Goal: Information Seeking & Learning: Learn about a topic

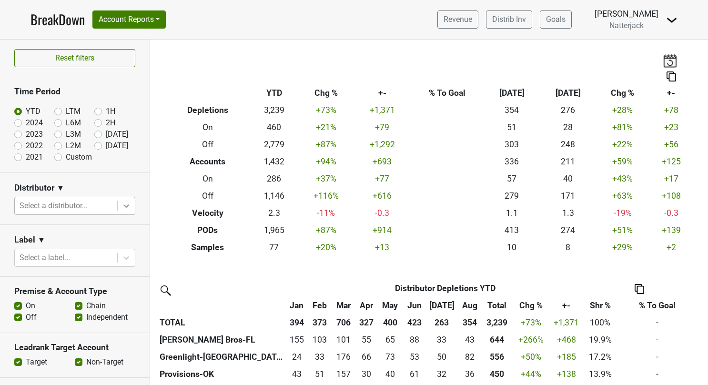
click at [122, 204] on icon at bounding box center [127, 206] width 10 height 10
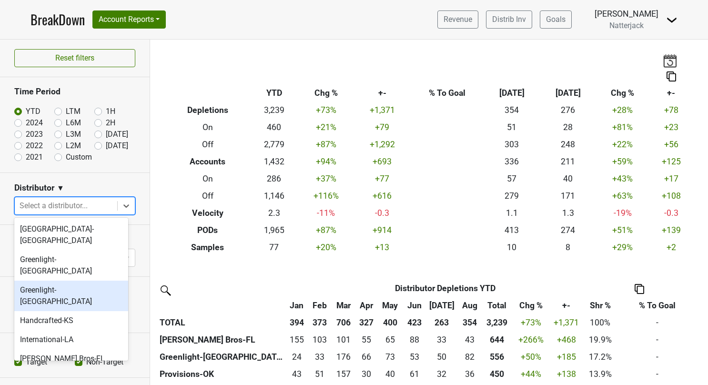
click at [56, 281] on div "Greenlight-[GEOGRAPHIC_DATA]" at bounding box center [71, 296] width 114 height 31
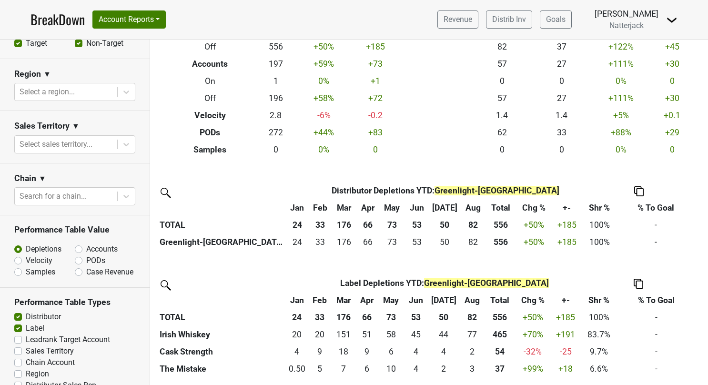
scroll to position [367, 0]
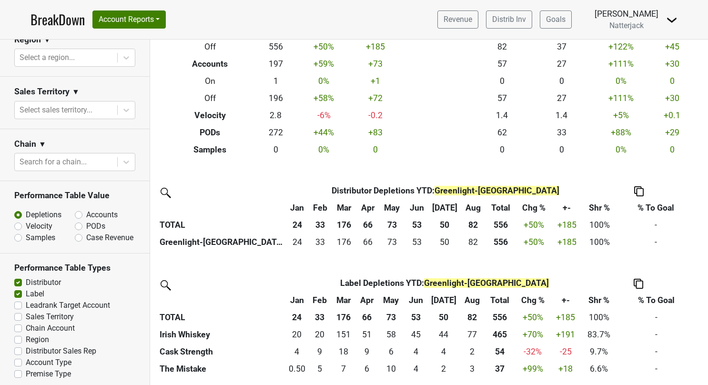
click at [26, 368] on label "Premise Type" at bounding box center [48, 373] width 45 height 11
click at [19, 368] on input "Premise Type" at bounding box center [18, 373] width 8 height 10
checkbox input "true"
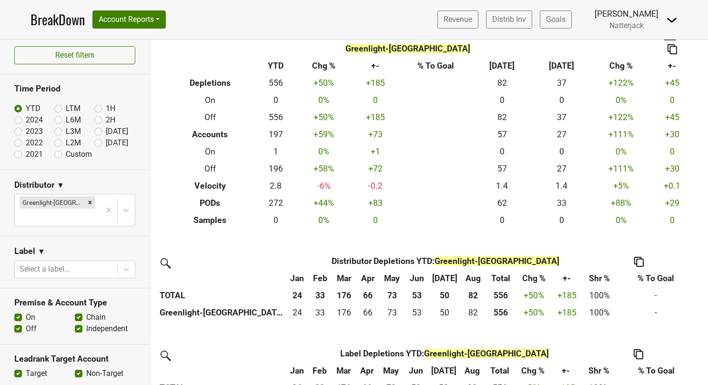
scroll to position [0, 0]
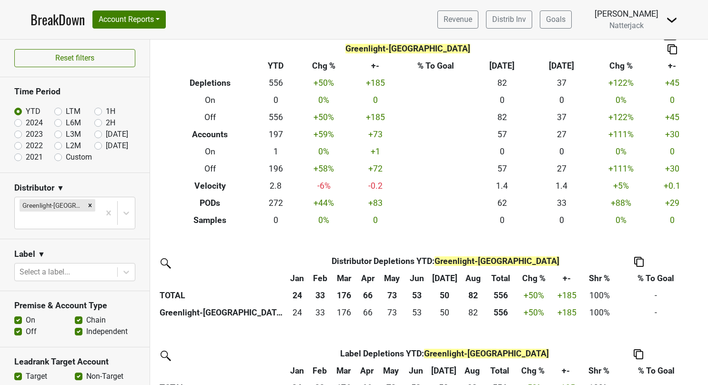
click at [26, 121] on label "2024" at bounding box center [34, 122] width 17 height 11
click at [19, 121] on input "2024" at bounding box center [33, 122] width 38 height 10
radio input "true"
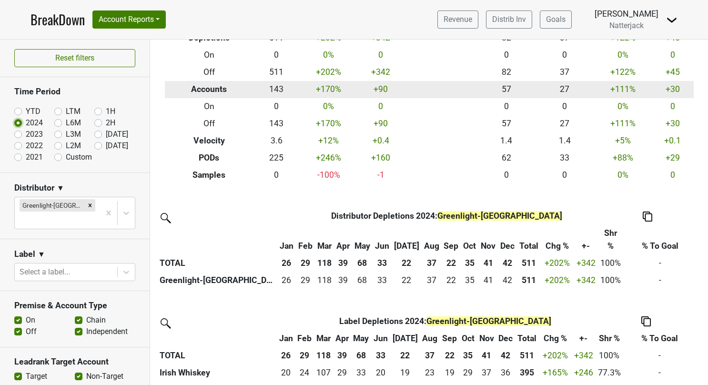
scroll to position [131, 0]
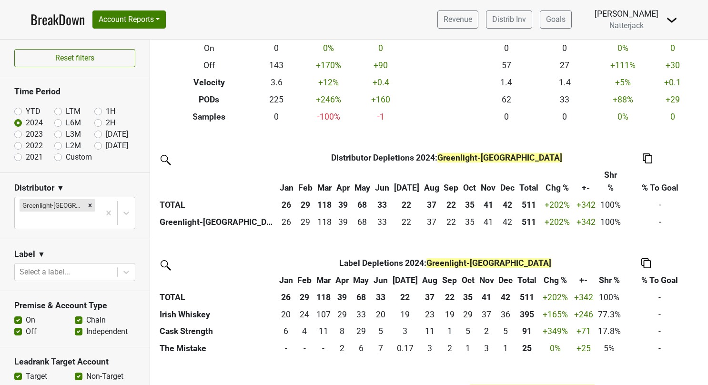
click at [26, 108] on label "YTD" at bounding box center [33, 111] width 15 height 11
click at [19, 108] on input "YTD" at bounding box center [33, 111] width 38 height 10
radio input "true"
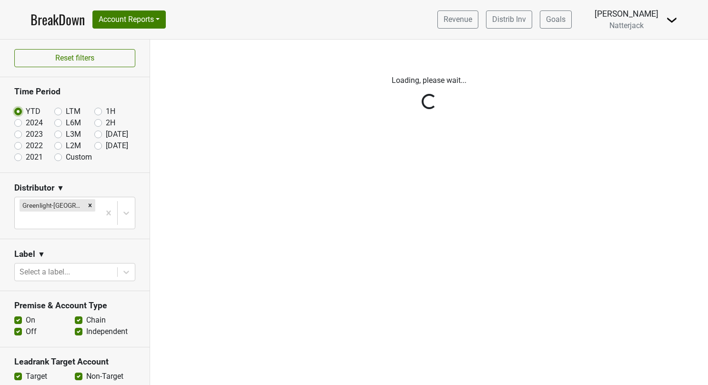
scroll to position [0, 0]
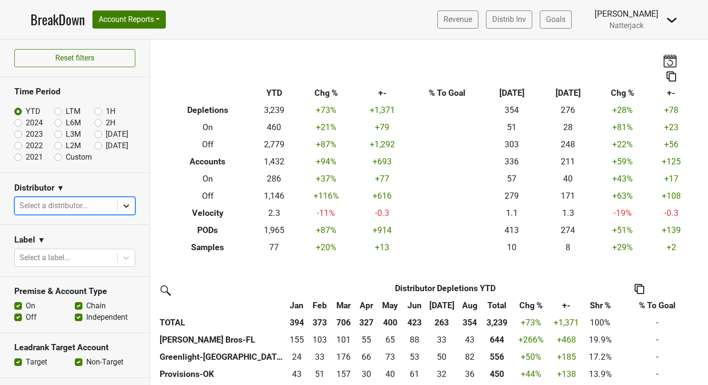
click at [122, 204] on icon at bounding box center [127, 206] width 10 height 10
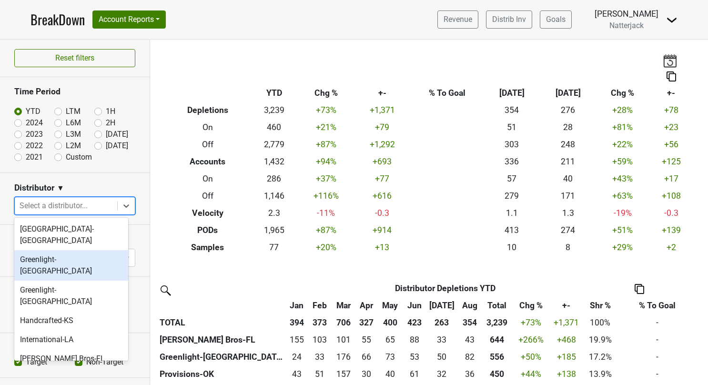
click at [79, 250] on div "Greenlight-[GEOGRAPHIC_DATA]" at bounding box center [71, 265] width 114 height 31
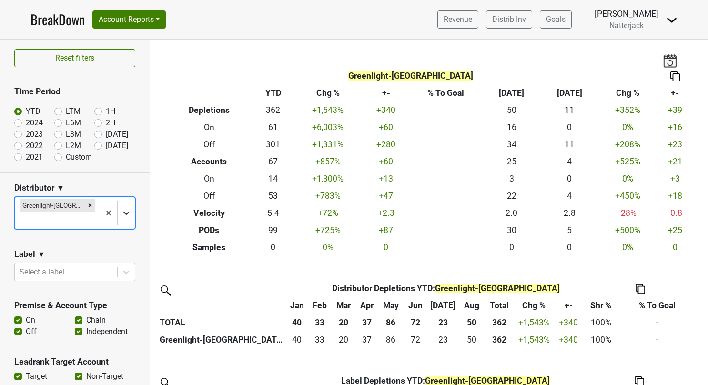
click at [122, 208] on icon at bounding box center [127, 213] width 10 height 10
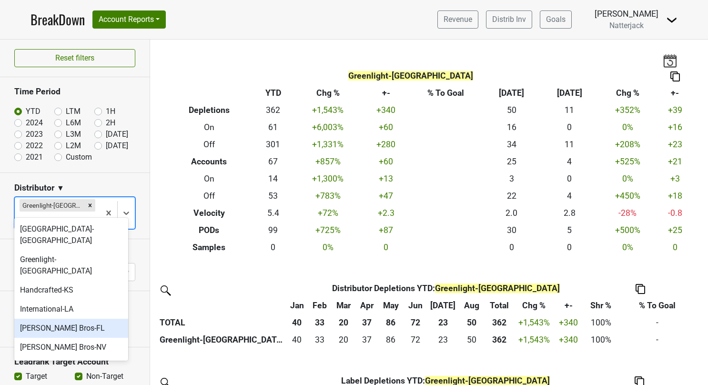
click at [77, 319] on div "[PERSON_NAME] Bros-FL" at bounding box center [71, 328] width 114 height 19
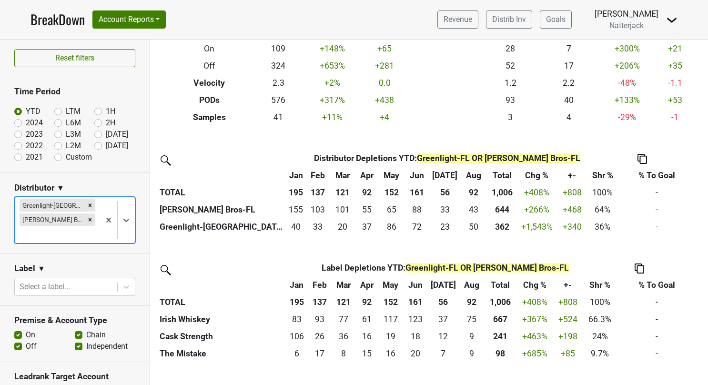
scroll to position [224, 0]
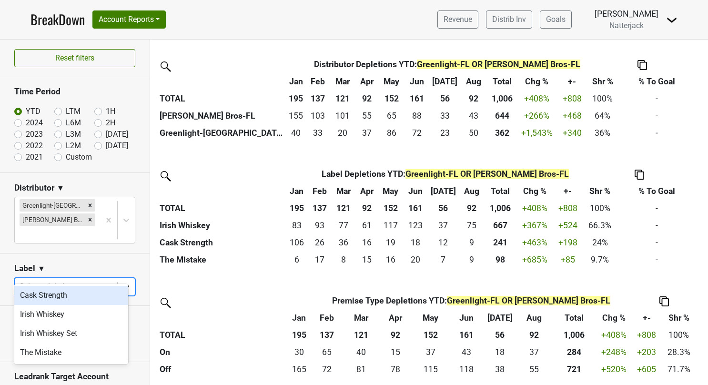
click at [125, 278] on div at bounding box center [126, 286] width 17 height 17
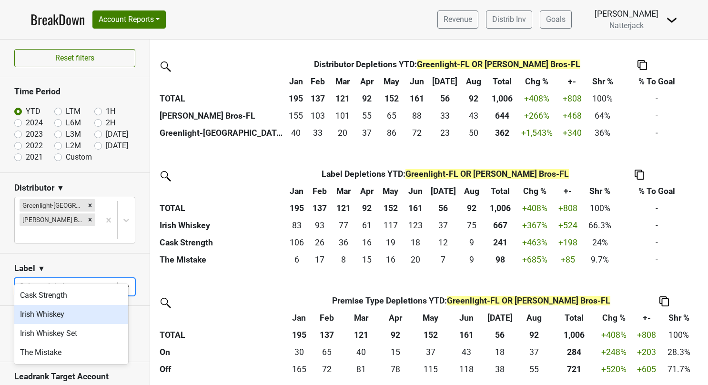
click at [73, 310] on div "Irish Whiskey" at bounding box center [71, 314] width 114 height 19
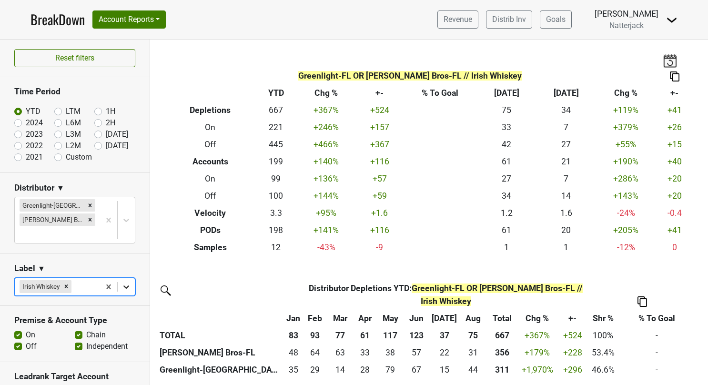
click at [118, 278] on div at bounding box center [126, 286] width 17 height 17
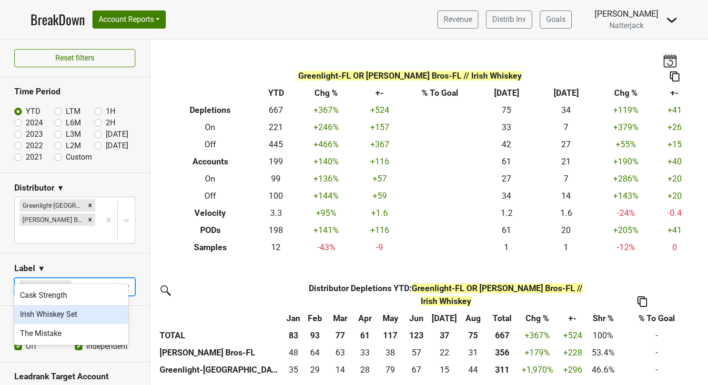
click at [84, 310] on div "Irish Whiskey Set" at bounding box center [71, 314] width 114 height 19
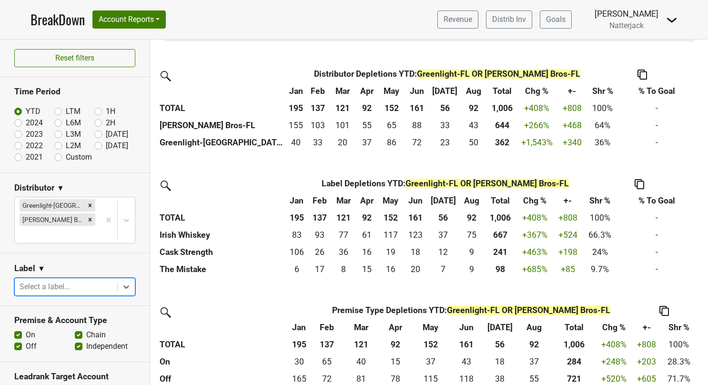
scroll to position [224, 0]
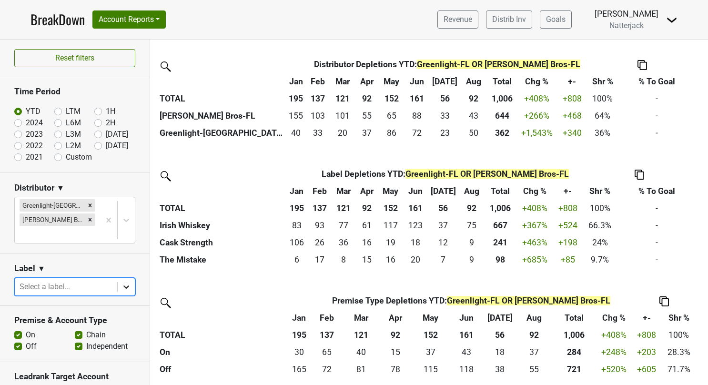
click at [127, 278] on div at bounding box center [126, 286] width 17 height 17
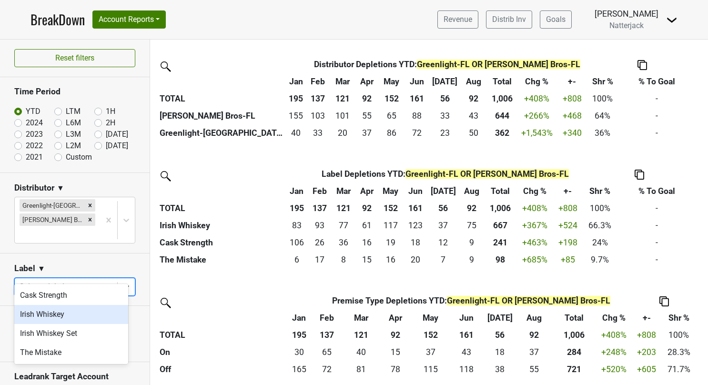
click at [69, 307] on div "Irish Whiskey" at bounding box center [71, 314] width 114 height 19
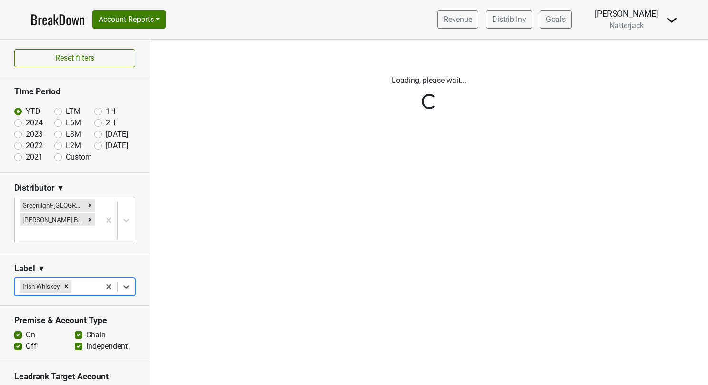
scroll to position [0, 0]
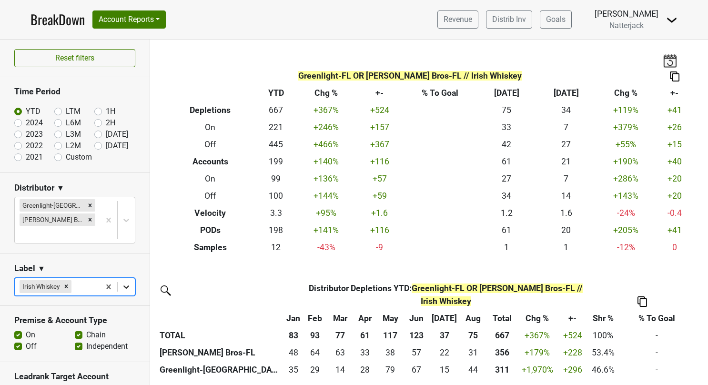
click at [122, 282] on icon at bounding box center [127, 287] width 10 height 10
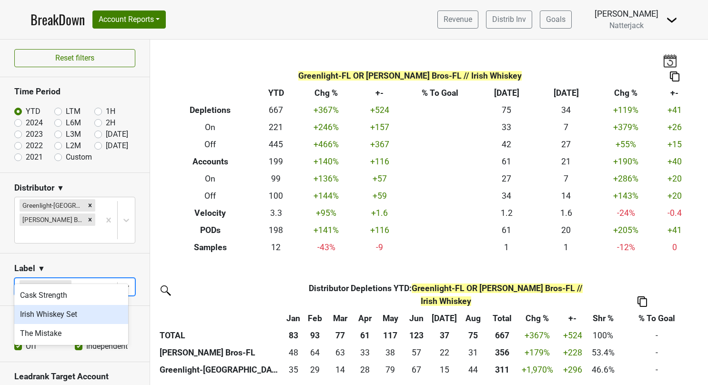
click at [73, 308] on div "Irish Whiskey Set" at bounding box center [71, 314] width 114 height 19
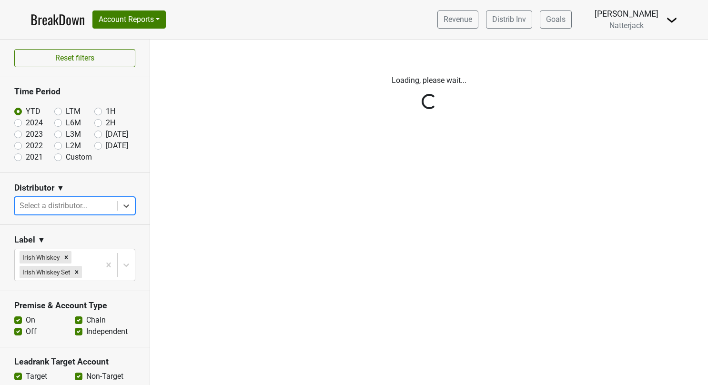
click at [116, 207] on div "Reset filters Time Period YTD LTM 1H 2024 L6M 2H 2023 L3M Aug '25 2022 L2M Sep …" at bounding box center [75, 213] width 150 height 346
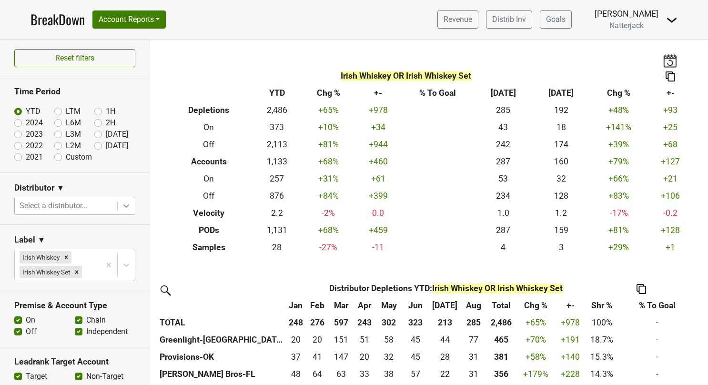
click at [123, 206] on icon at bounding box center [126, 205] width 6 height 3
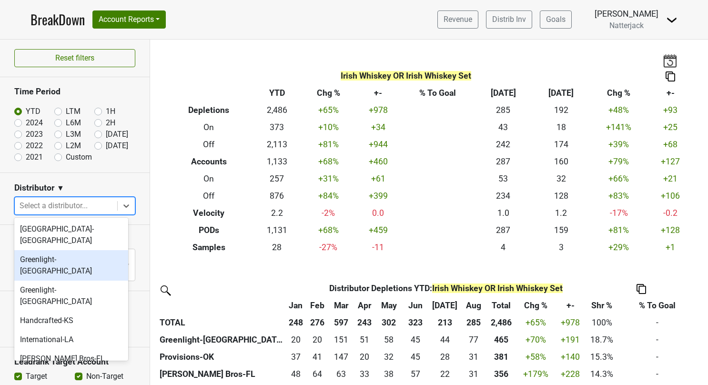
click at [74, 250] on div "Greenlight-[GEOGRAPHIC_DATA]" at bounding box center [71, 265] width 114 height 31
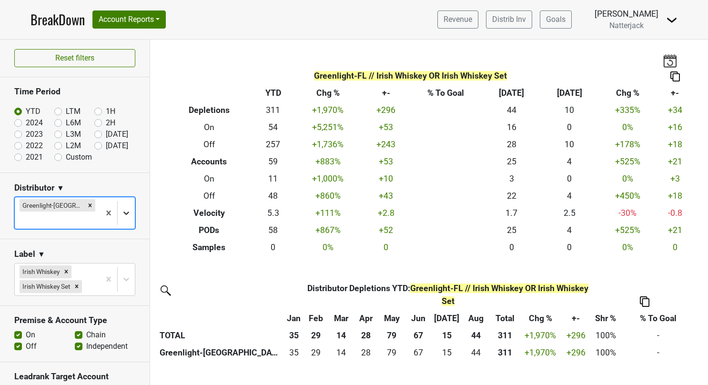
click at [122, 208] on icon at bounding box center [127, 213] width 10 height 10
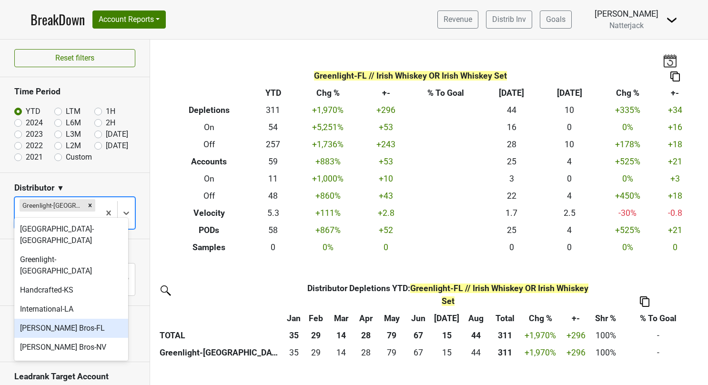
click at [73, 319] on div "[PERSON_NAME] Bros-FL" at bounding box center [71, 328] width 114 height 19
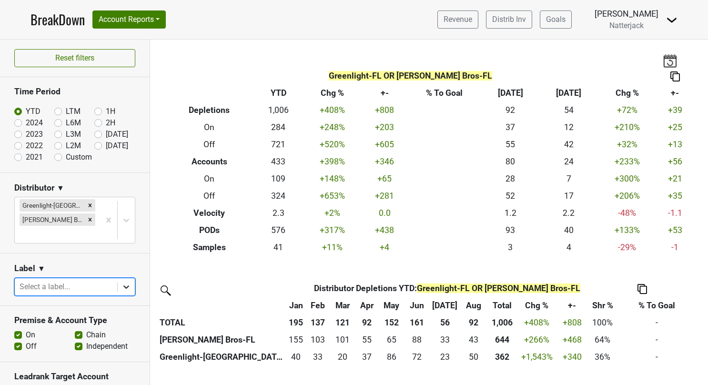
click at [121, 278] on div at bounding box center [126, 286] width 17 height 17
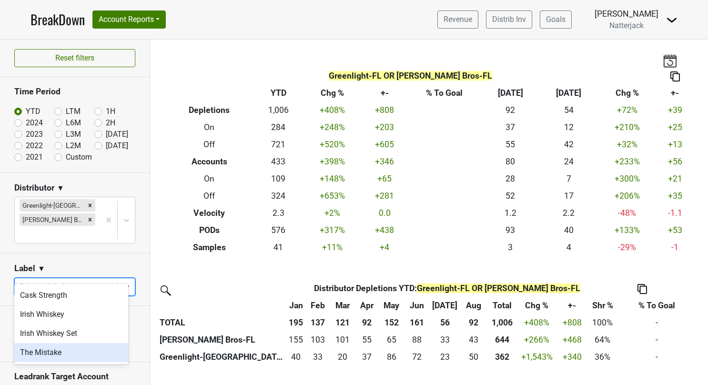
click at [64, 351] on div "The Mistake" at bounding box center [71, 352] width 114 height 19
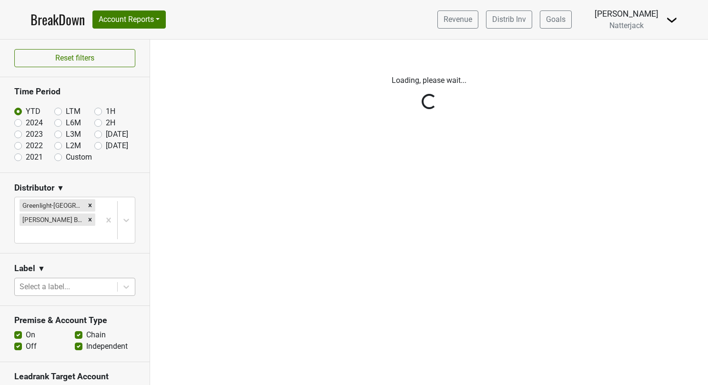
click at [118, 271] on div "Reset filters Time Period YTD LTM 1H 2024 L6M 2H 2023 L3M Aug '25 2022 L2M Sep …" at bounding box center [75, 213] width 150 height 346
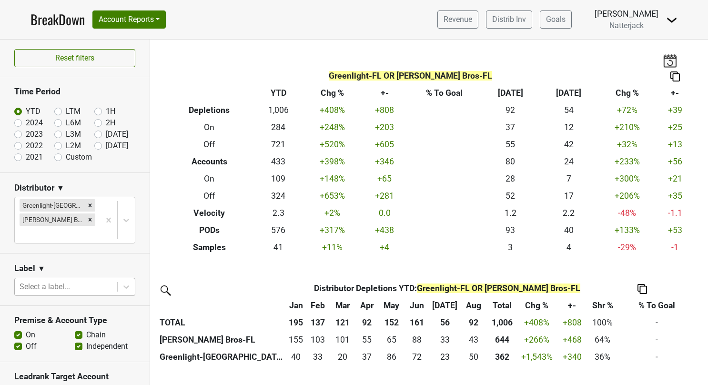
click at [123, 285] on icon at bounding box center [126, 286] width 6 height 3
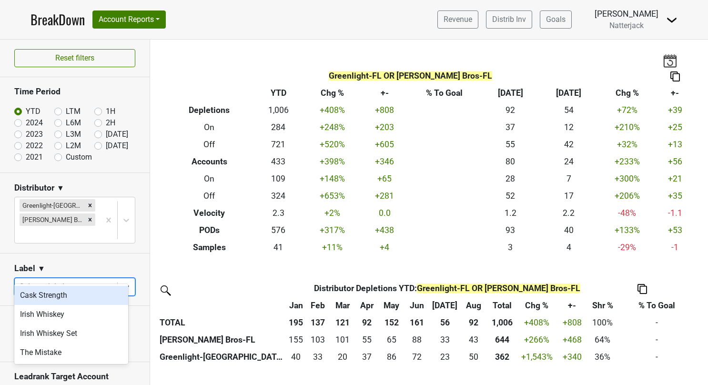
click at [71, 295] on div "Cask Strength" at bounding box center [71, 295] width 114 height 19
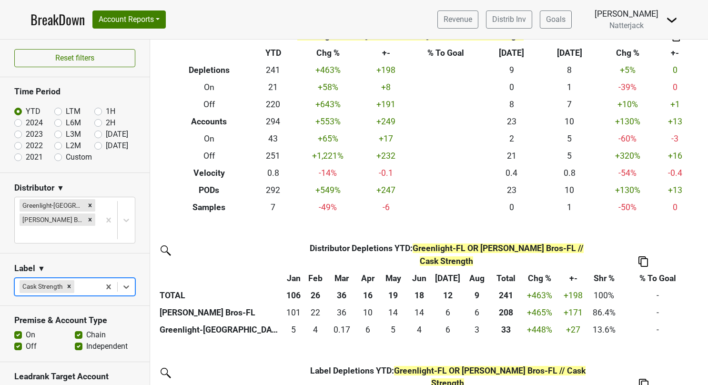
scroll to position [41, 0]
